Goal: Find specific page/section: Find specific page/section

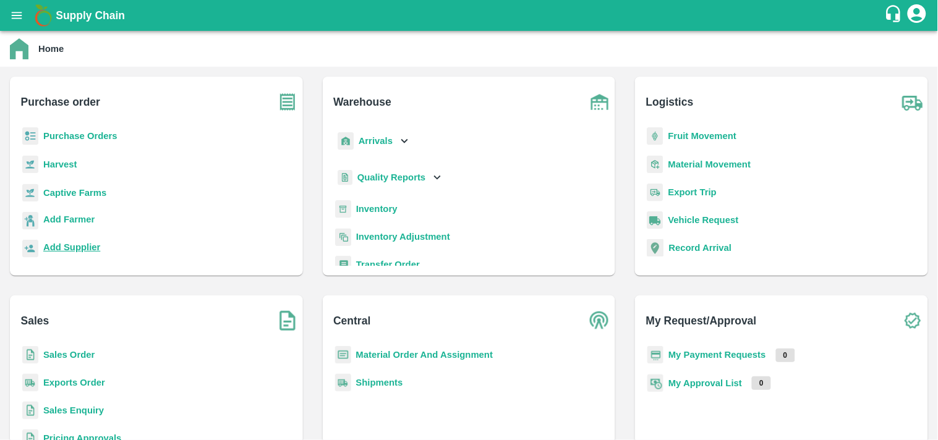
scroll to position [6, 0]
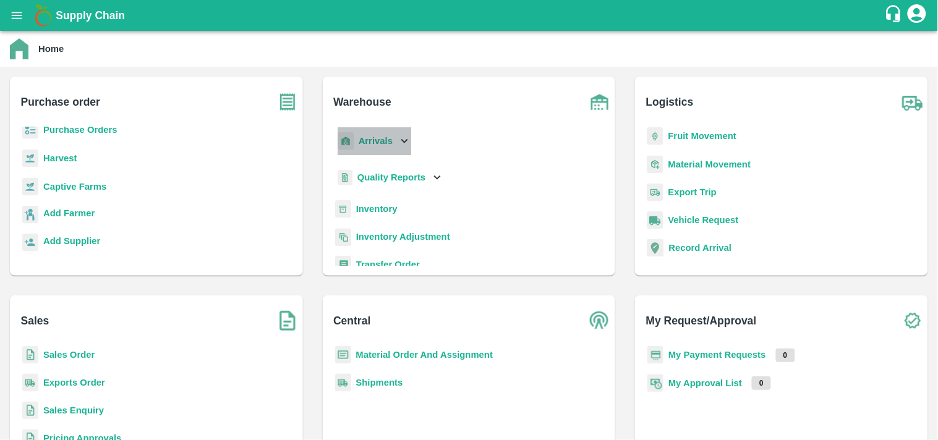
click at [386, 145] on b "Arrivals" at bounding box center [376, 141] width 34 height 10
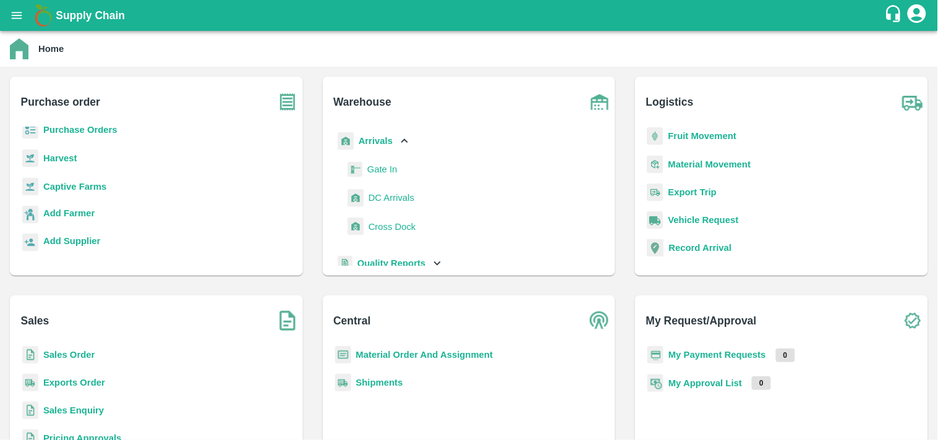
click at [390, 177] on link "Gate In" at bounding box center [382, 169] width 30 height 19
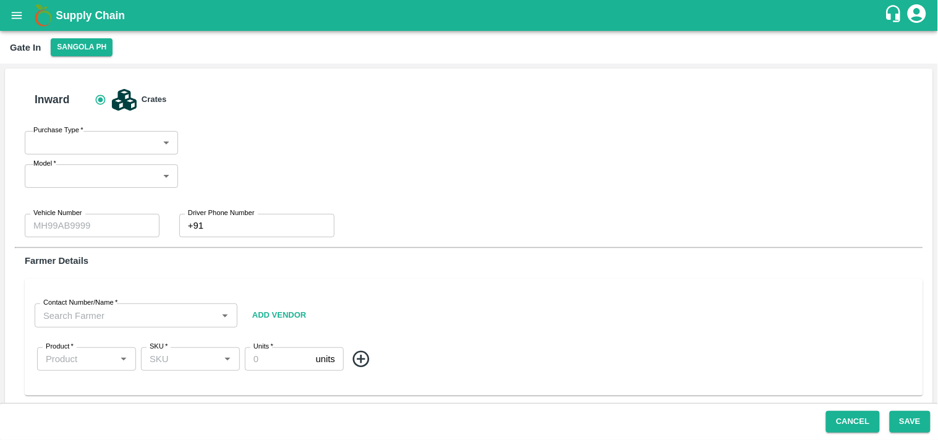
click at [161, 146] on body "Supply Chain Gate In [GEOGRAPHIC_DATA] PH Inward Crates Purchase Type   * ​ Pur…" at bounding box center [469, 220] width 938 height 440
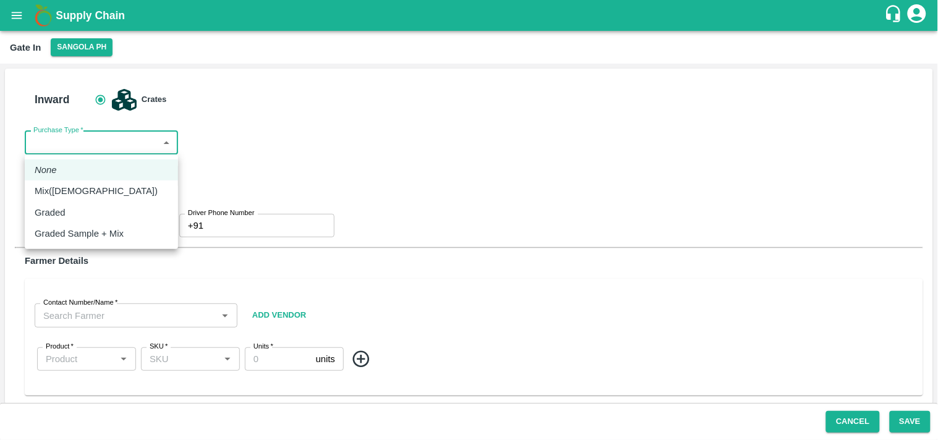
click at [355, 125] on div at bounding box center [469, 220] width 938 height 440
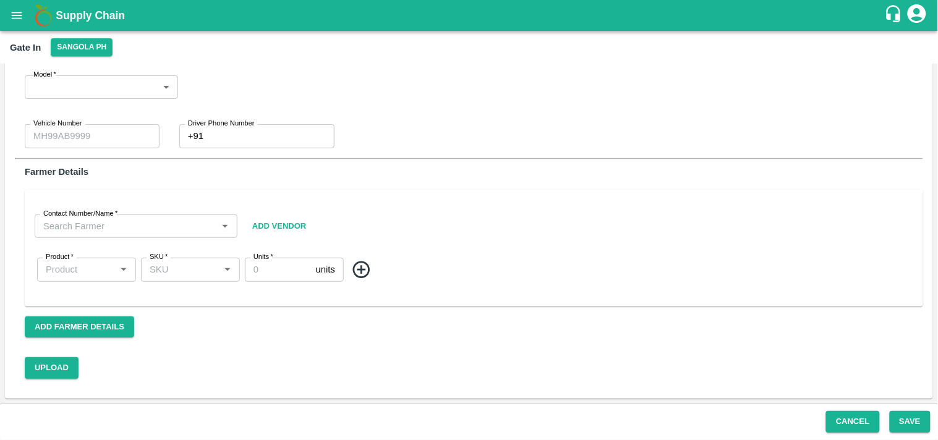
scroll to position [103, 0]
click at [17, 9] on icon "open drawer" at bounding box center [17, 16] width 14 height 14
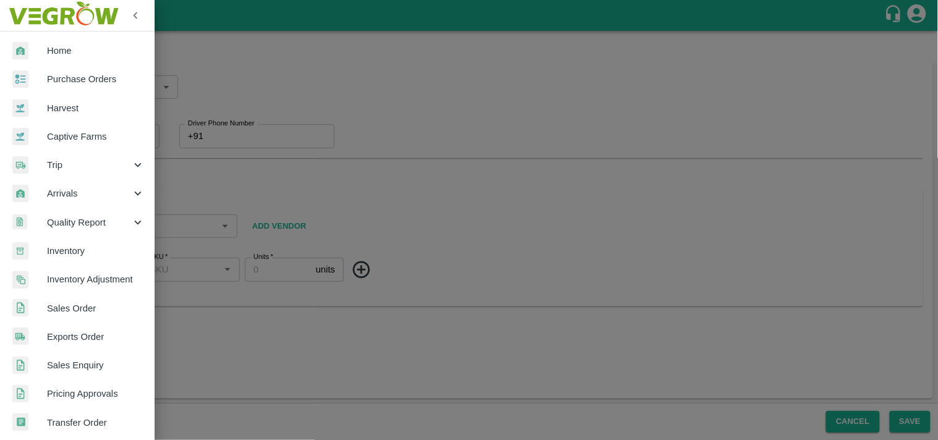
click at [70, 44] on span "Home" at bounding box center [96, 51] width 98 height 14
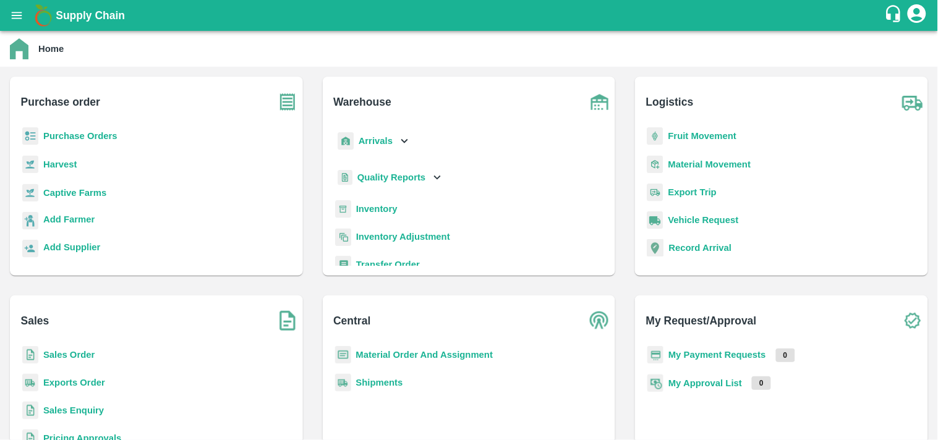
click at [15, 20] on icon "open drawer" at bounding box center [17, 16] width 14 height 14
